Goal: Browse casually

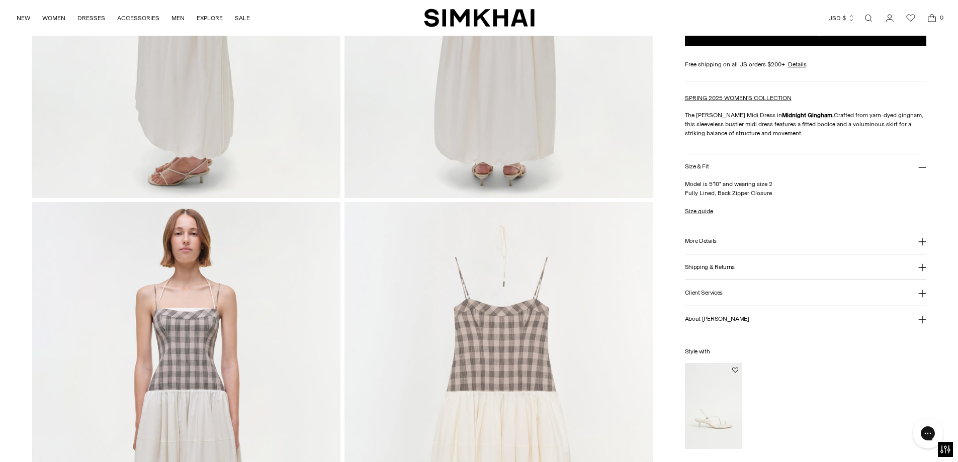
scroll to position [838, 0]
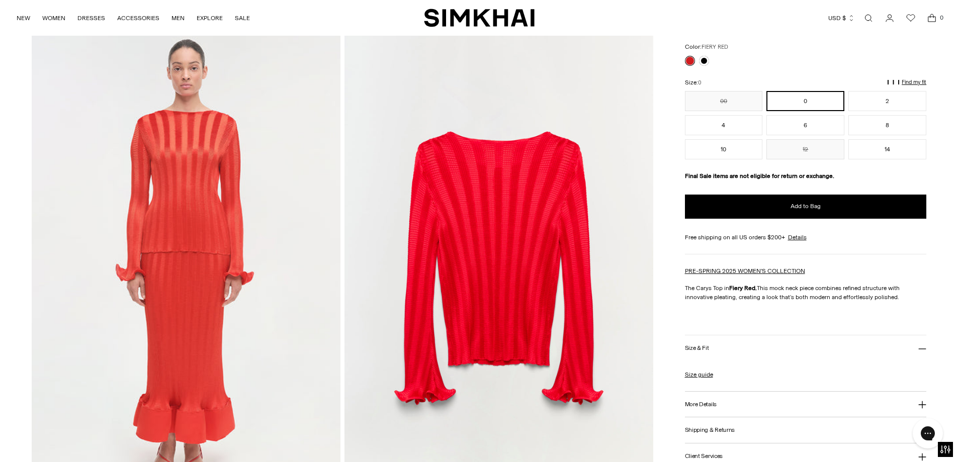
scroll to position [1337, 0]
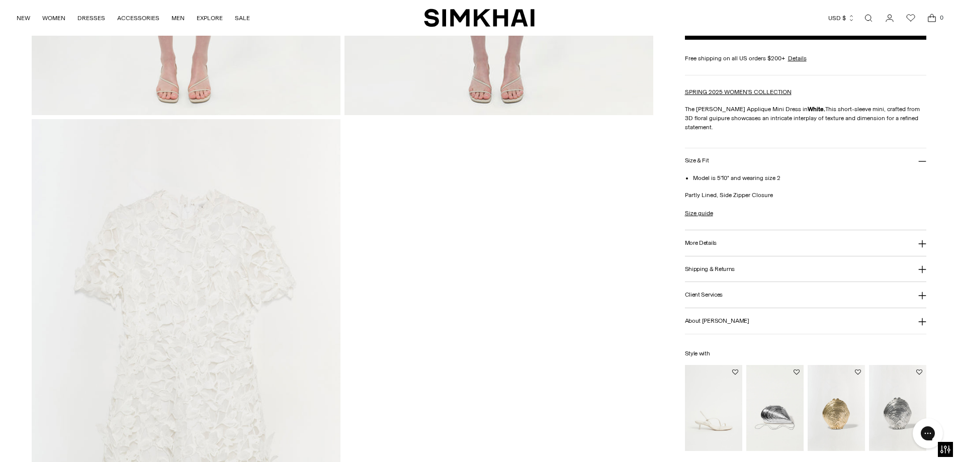
scroll to position [1844, 0]
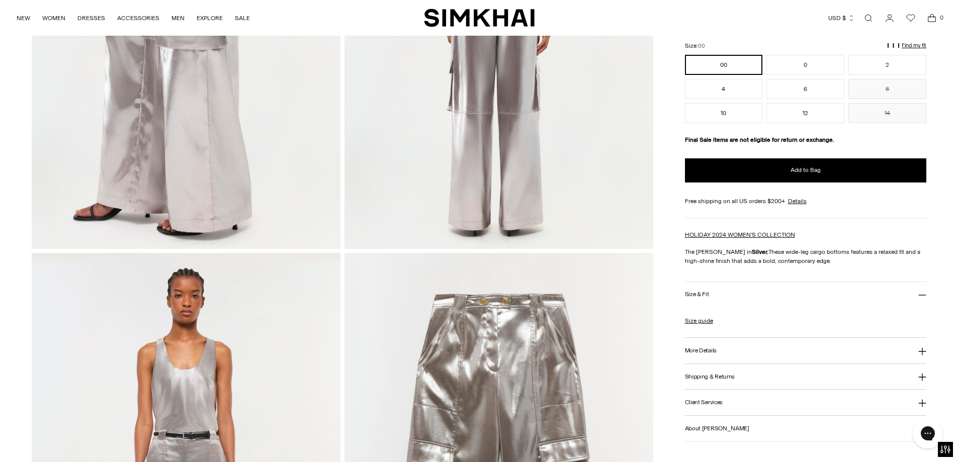
scroll to position [1090, 0]
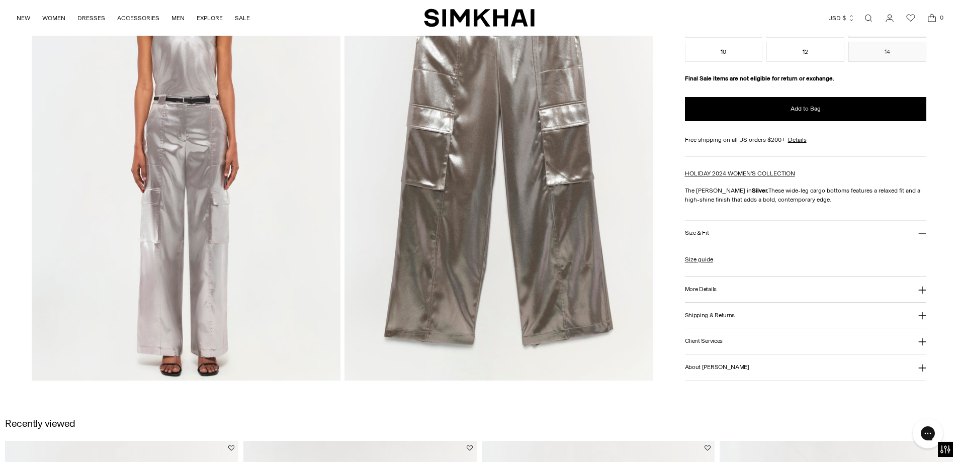
click at [485, 186] on img at bounding box center [499, 149] width 309 height 463
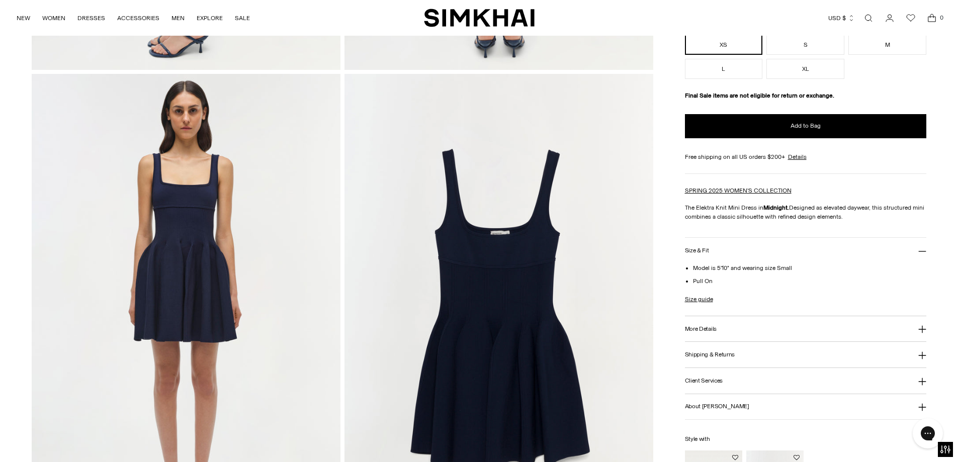
scroll to position [922, 0]
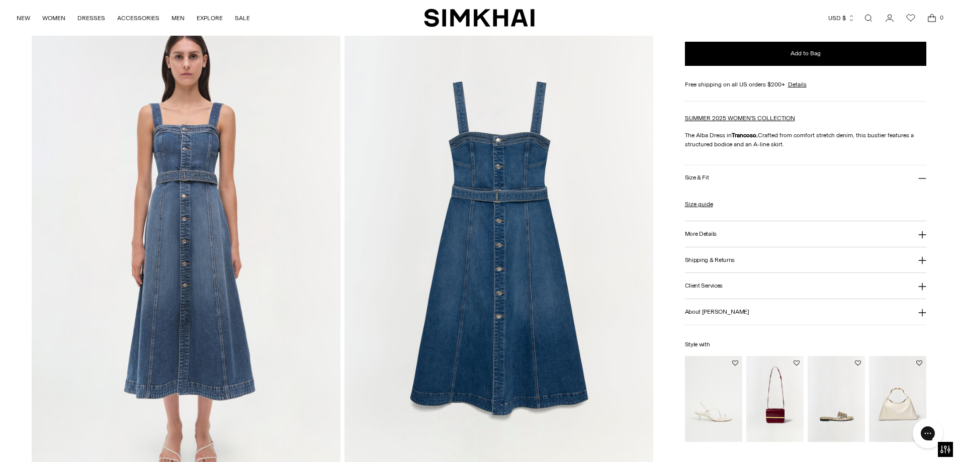
scroll to position [1090, 0]
